Goal: Information Seeking & Learning: Learn about a topic

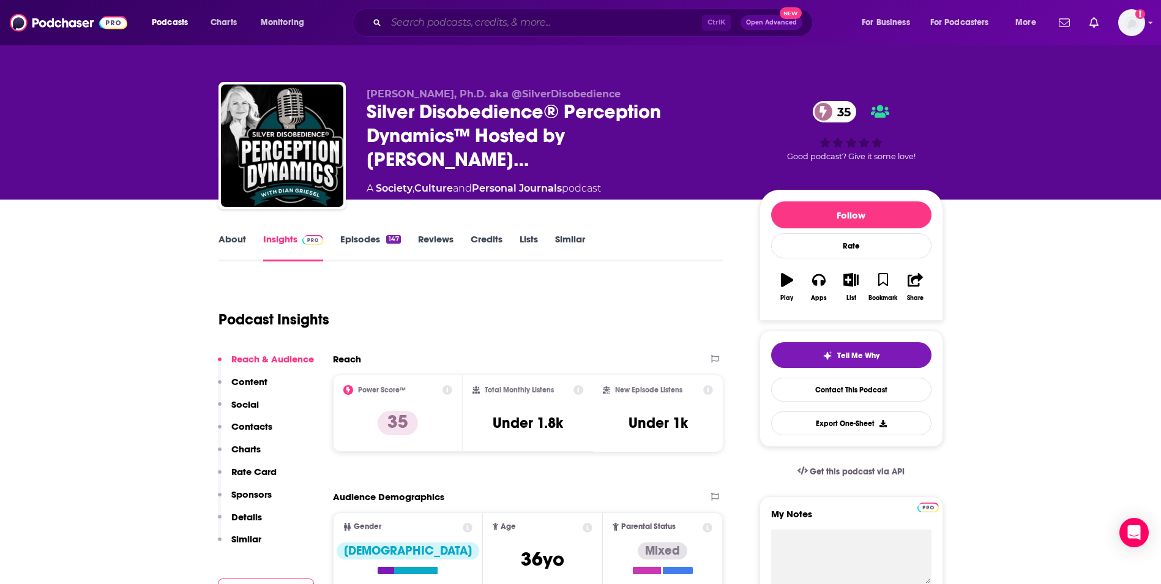
click at [462, 21] on input "Search podcasts, credits, & more..." at bounding box center [544, 23] width 316 height 20
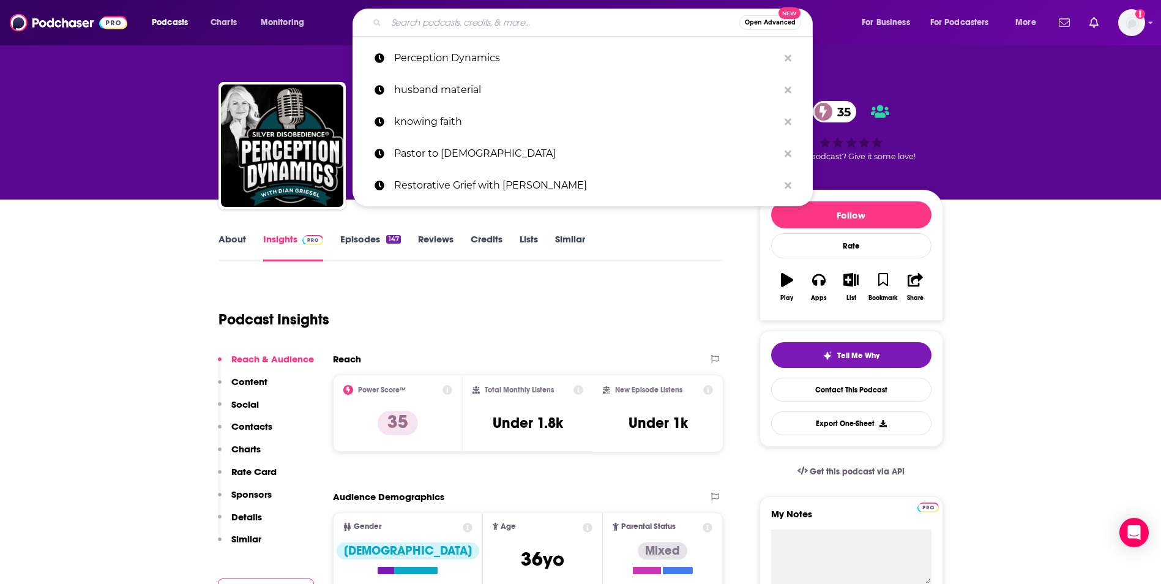
paste input "Created to Lead"
type input "Created to Lead"
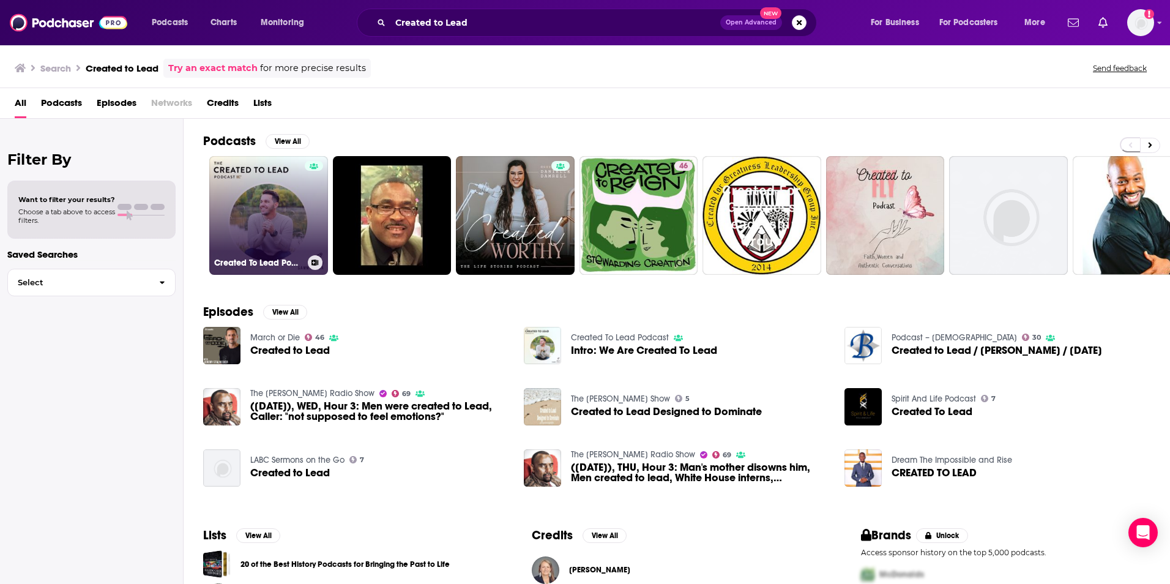
click at [294, 208] on link "Created To Lead Podcast" at bounding box center [268, 215] width 119 height 119
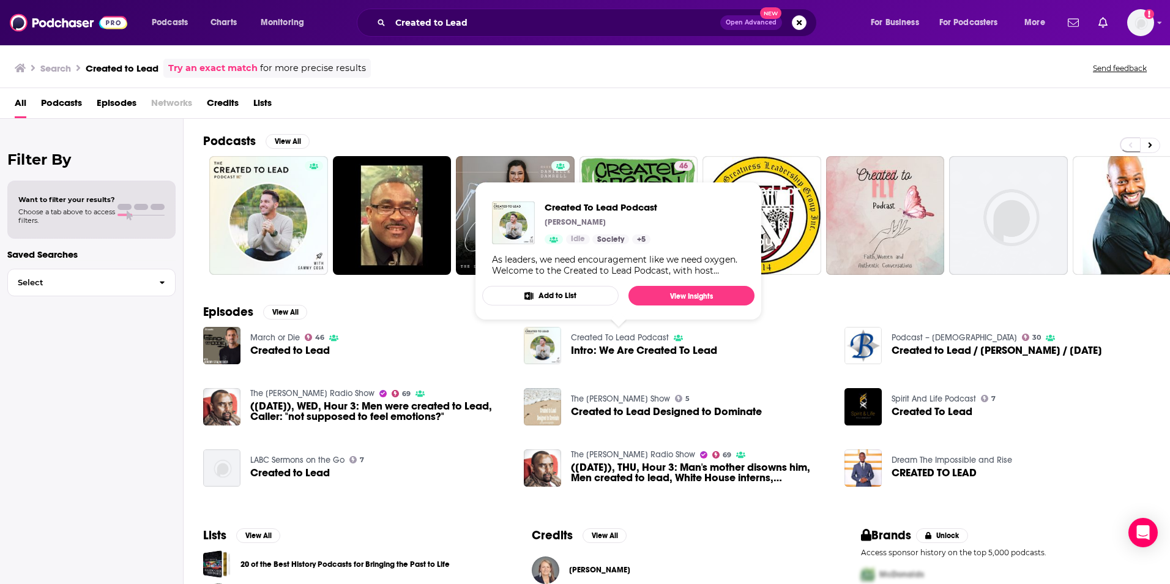
click at [640, 336] on link "Created To Lead Podcast" at bounding box center [620, 337] width 98 height 10
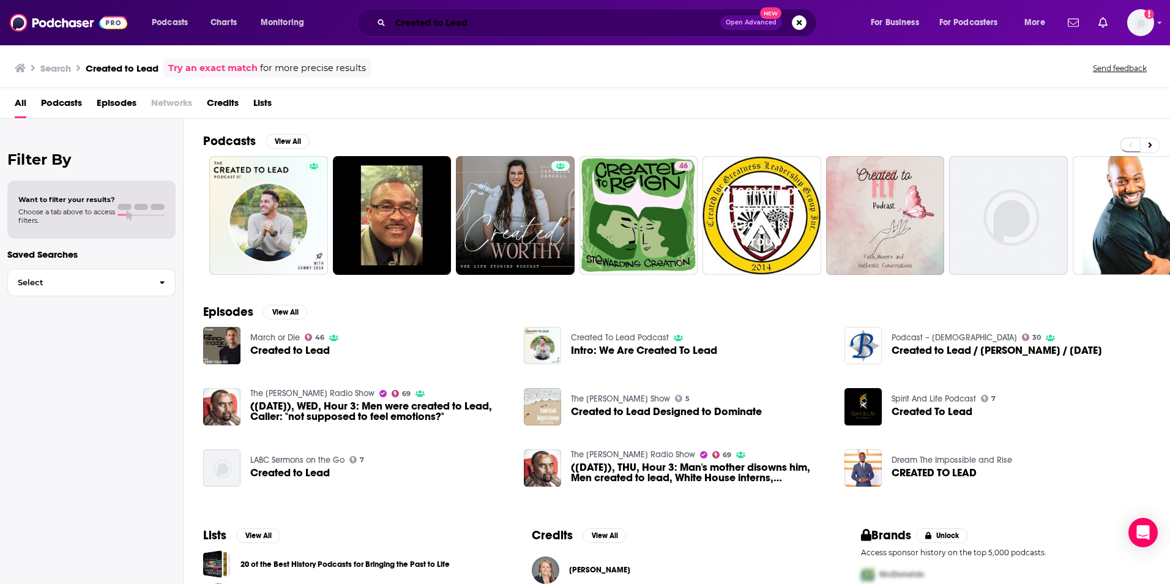
click at [409, 22] on input "Created to Lead" at bounding box center [556, 23] width 330 height 20
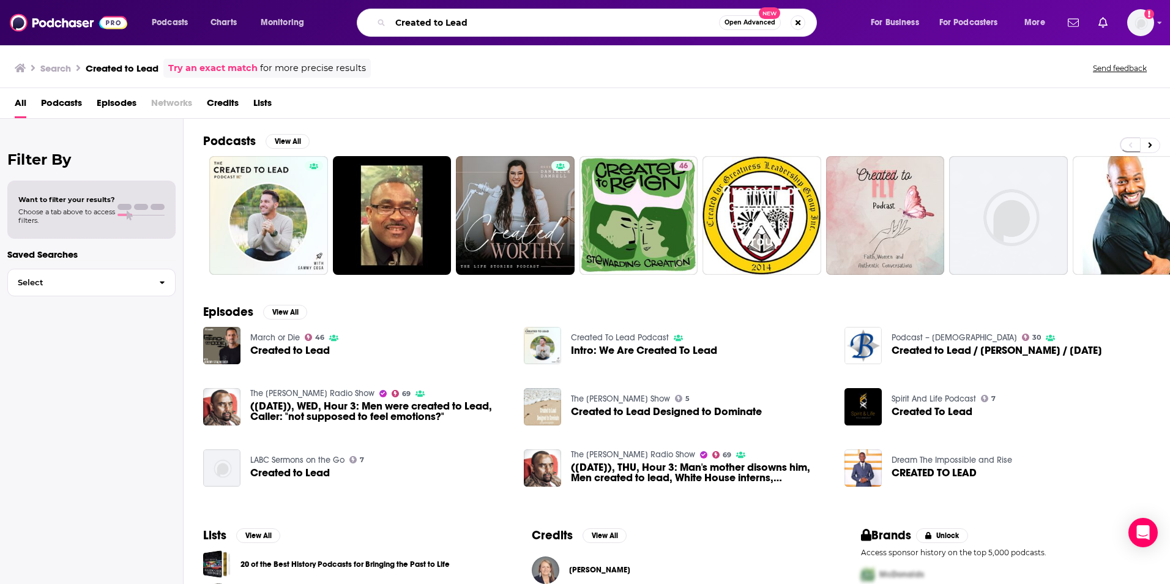
click at [409, 22] on input "Created to Lead" at bounding box center [555, 23] width 329 height 20
type input "Together We Rise"
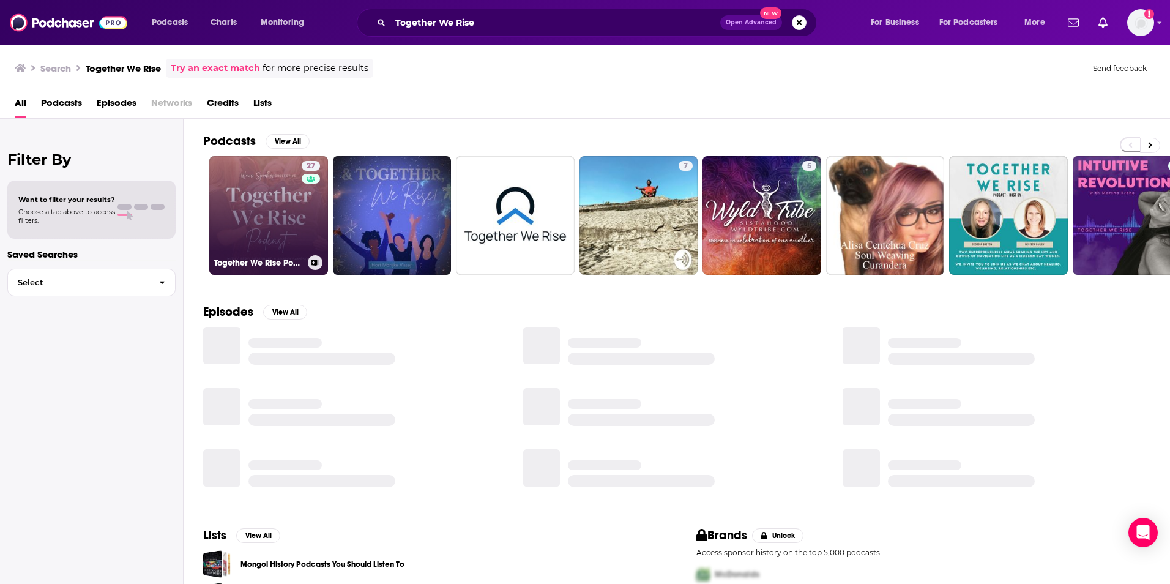
click at [280, 219] on link "27 Together We Rise Podcast" at bounding box center [268, 215] width 119 height 119
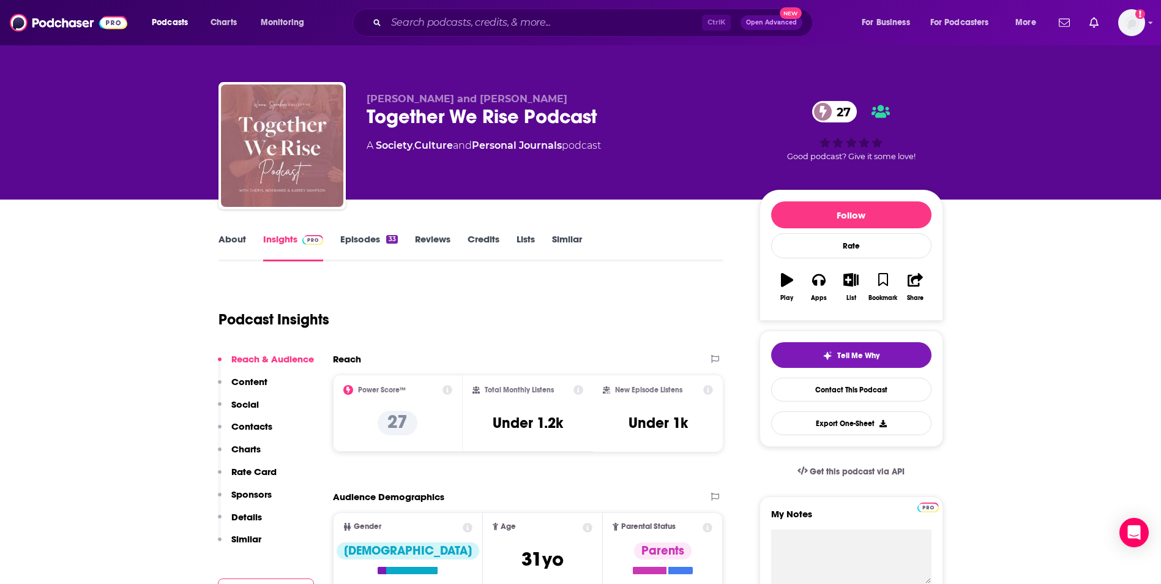
click at [359, 238] on link "Episodes 33" at bounding box center [368, 247] width 57 height 28
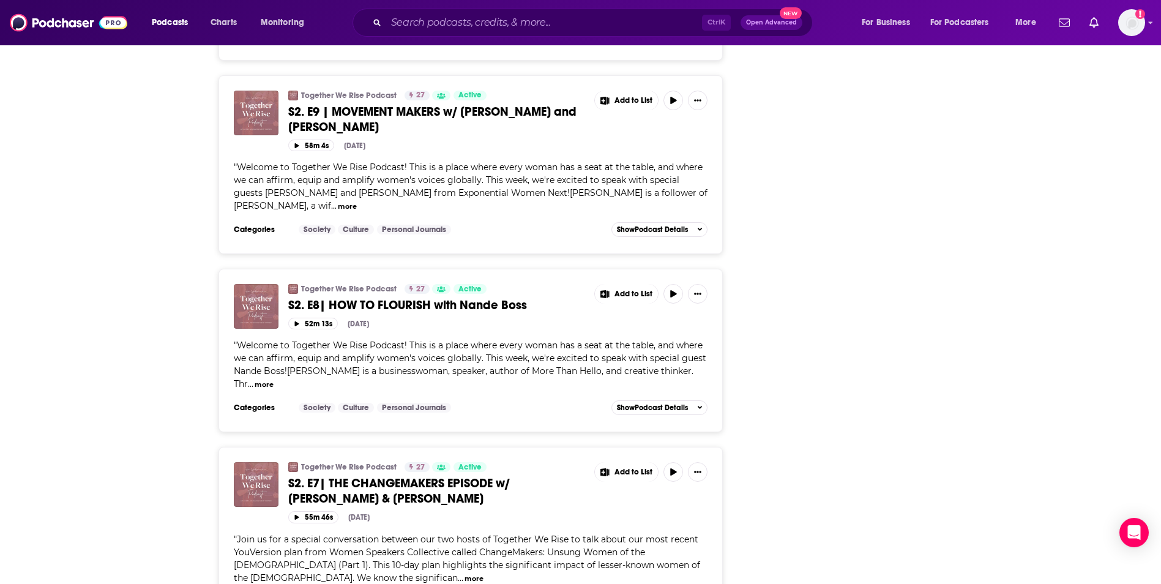
scroll to position [1616, 0]
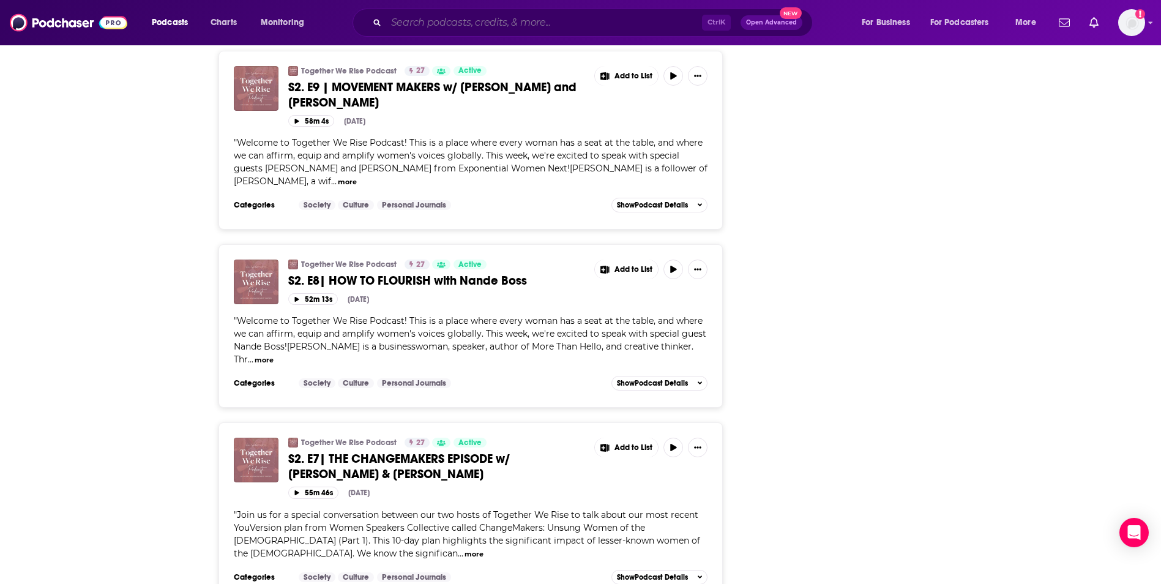
click at [411, 21] on input "Search podcasts, credits, & more..." at bounding box center [544, 23] width 316 height 20
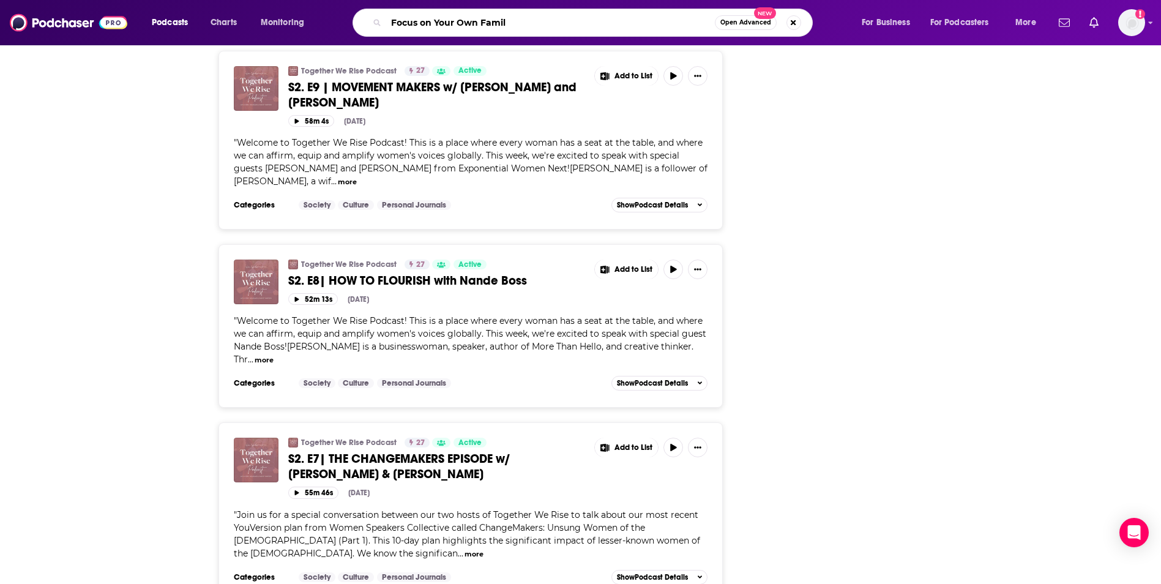
type input "Focus on Your Own Family"
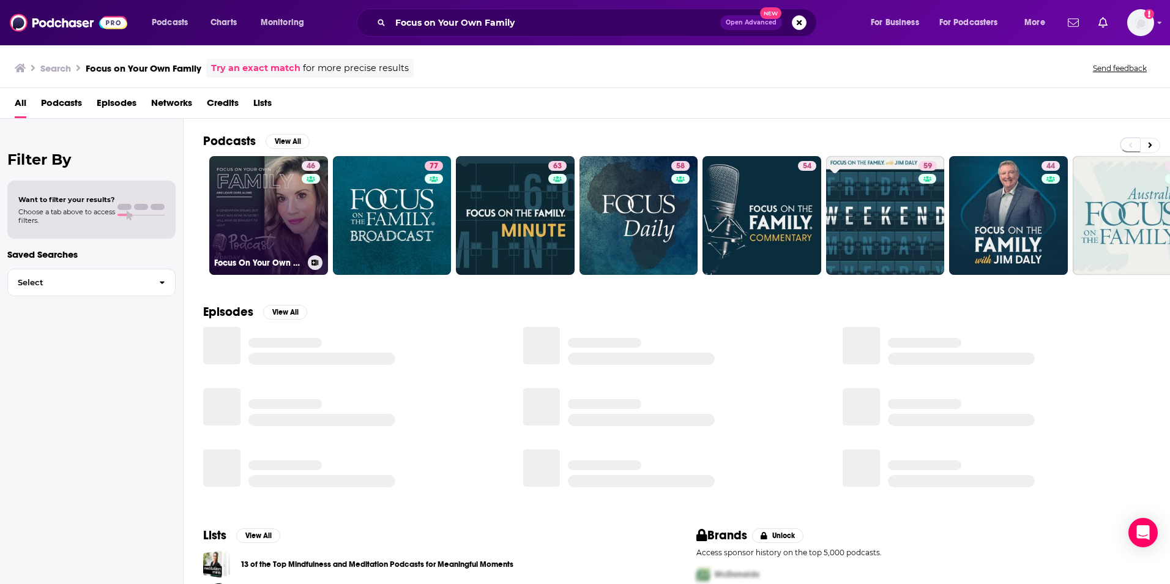
click at [287, 203] on link "46 Focus On Your Own Family" at bounding box center [268, 215] width 119 height 119
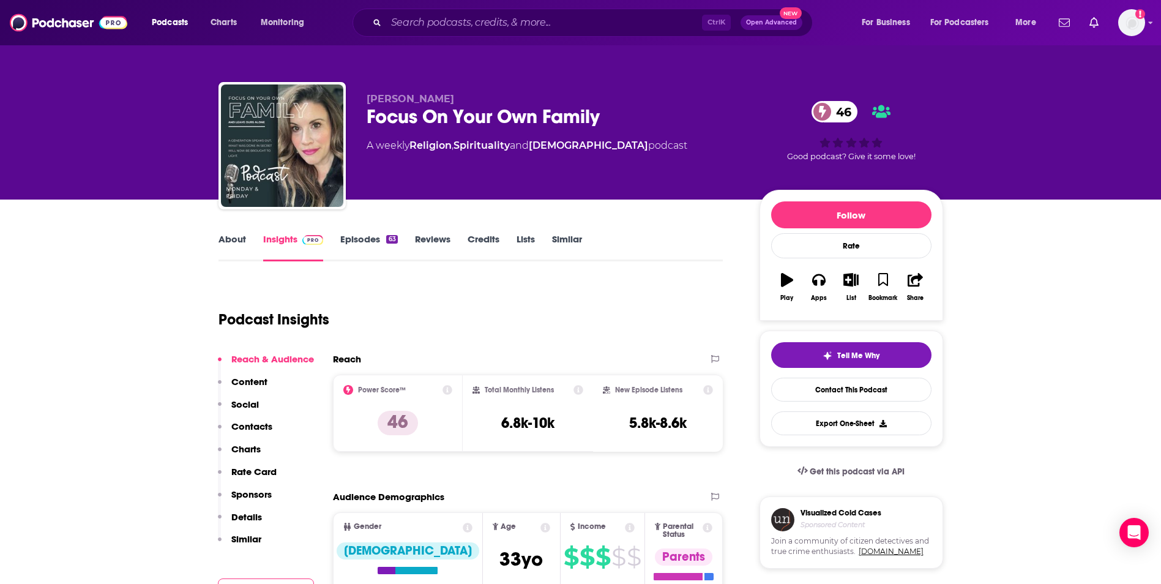
click at [348, 238] on link "Episodes 63" at bounding box center [368, 247] width 57 height 28
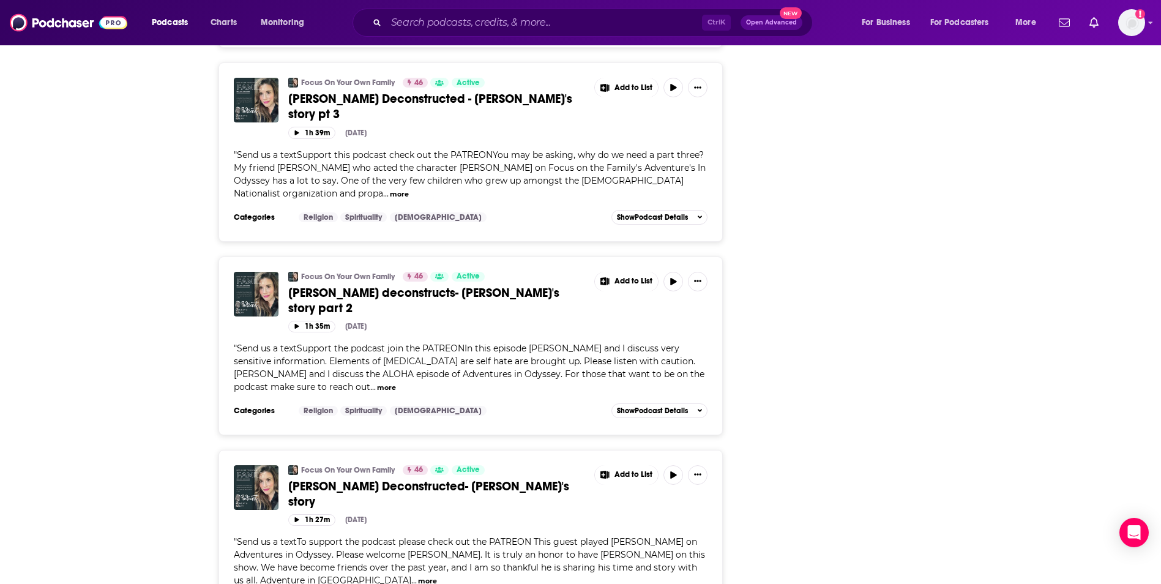
scroll to position [1934, 0]
